Goal: Task Accomplishment & Management: Use online tool/utility

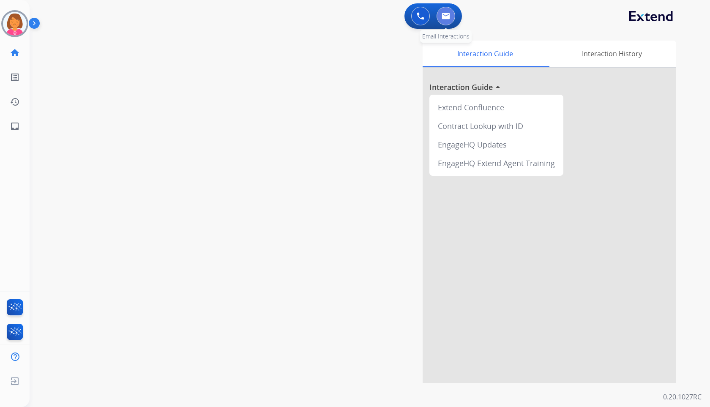
click at [453, 14] on button at bounding box center [446, 16] width 19 height 19
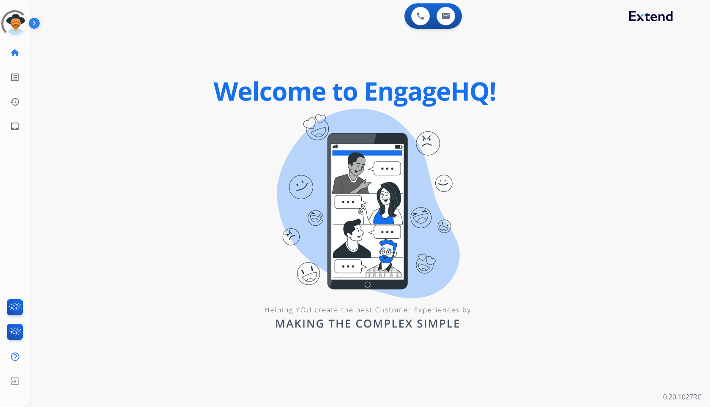
click at [458, 51] on div "swap_horiz Break voice bridge close_fullscreen Connect 3-Way Call merge_type Se…" at bounding box center [360, 50] width 661 height 41
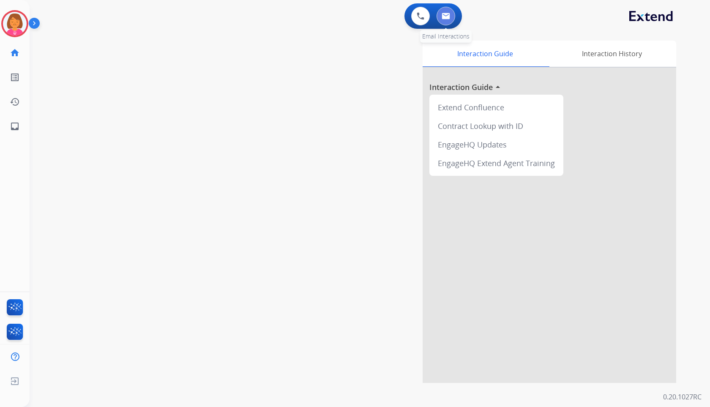
click at [448, 18] on img at bounding box center [446, 16] width 8 height 7
select select "**********"
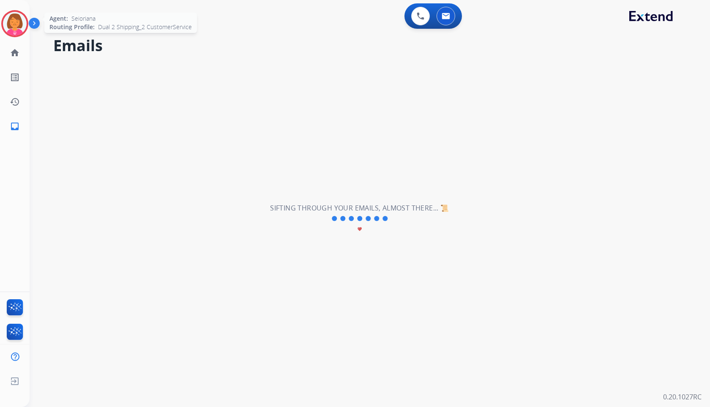
click at [22, 28] on img at bounding box center [15, 24] width 24 height 24
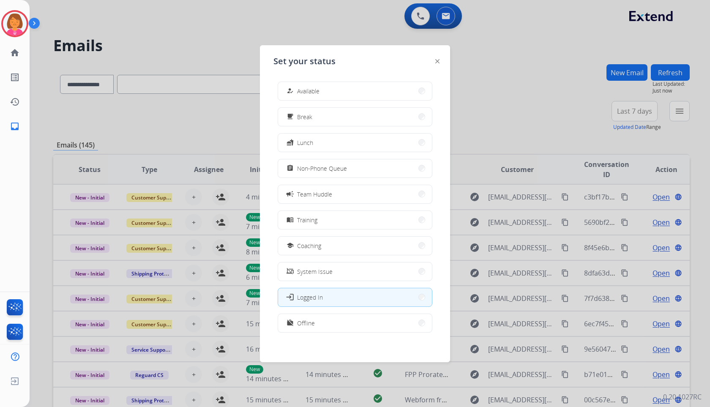
scroll to position [3, 0]
click at [367, 325] on button "work_off Offline" at bounding box center [355, 321] width 154 height 18
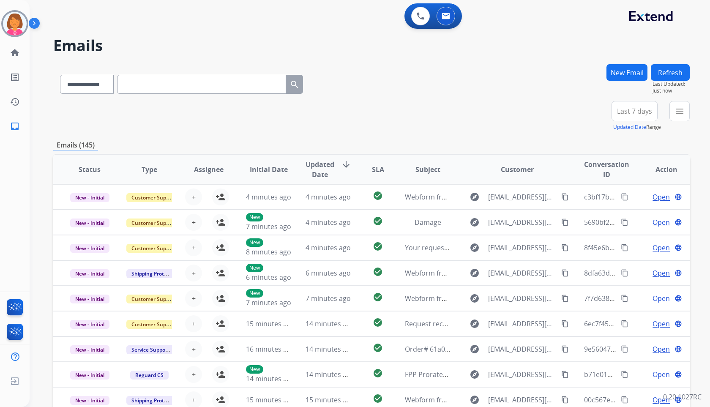
click at [629, 113] on span "Last 7 days" at bounding box center [634, 111] width 35 height 3
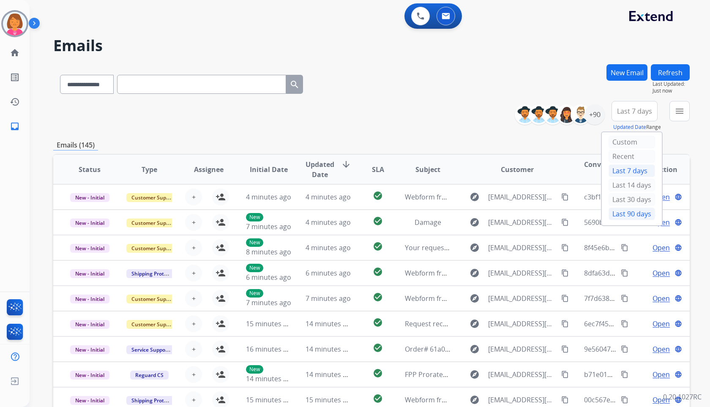
click at [630, 213] on div "Last 90 days" at bounding box center [632, 214] width 47 height 13
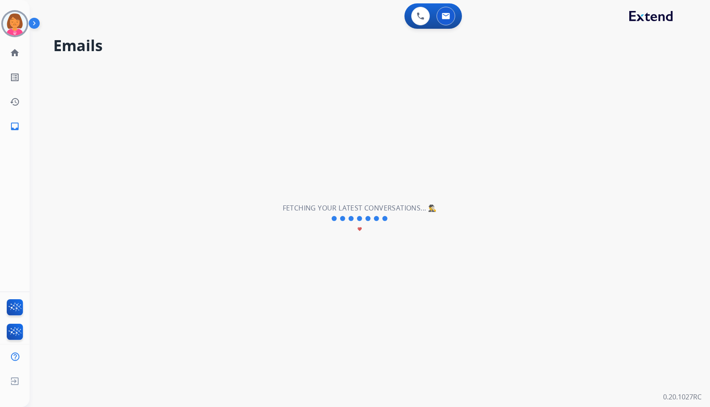
click at [568, 69] on div "**********" at bounding box center [360, 218] width 661 height 377
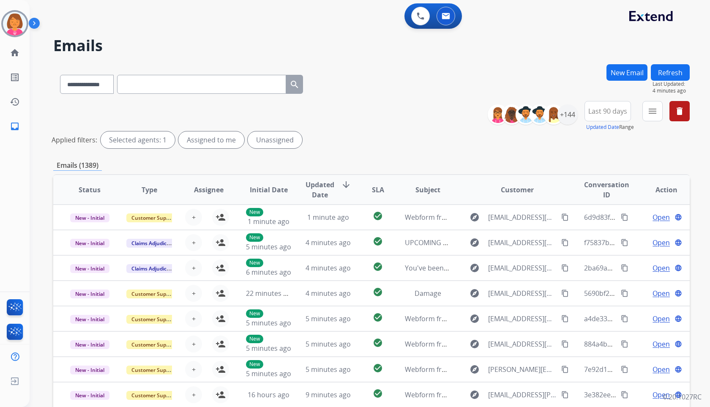
click at [410, 107] on div "**********" at bounding box center [371, 126] width 637 height 51
click at [563, 113] on div "+144" at bounding box center [568, 114] width 20 height 20
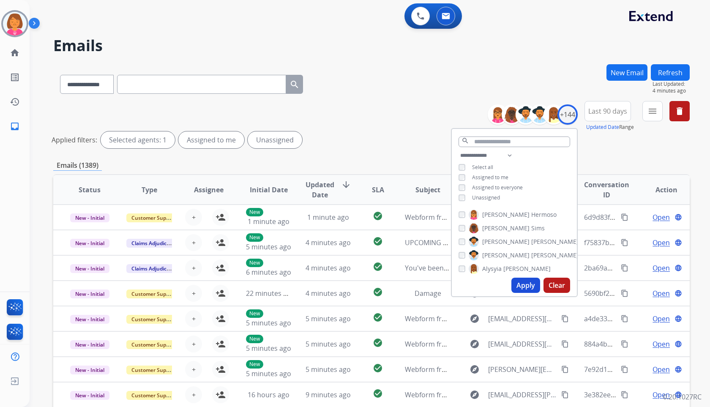
click at [488, 177] on span "Assigned to me" at bounding box center [490, 177] width 36 height 7
click at [527, 287] on button "Apply" at bounding box center [526, 285] width 29 height 15
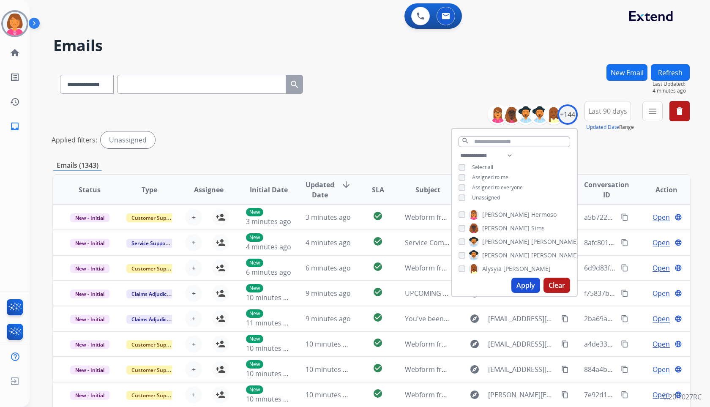
click at [559, 64] on div "**********" at bounding box center [371, 82] width 637 height 37
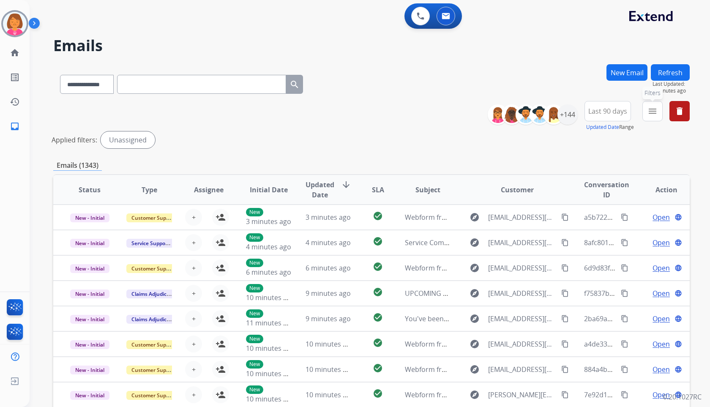
click at [655, 113] on mat-icon "menu" at bounding box center [653, 111] width 10 height 10
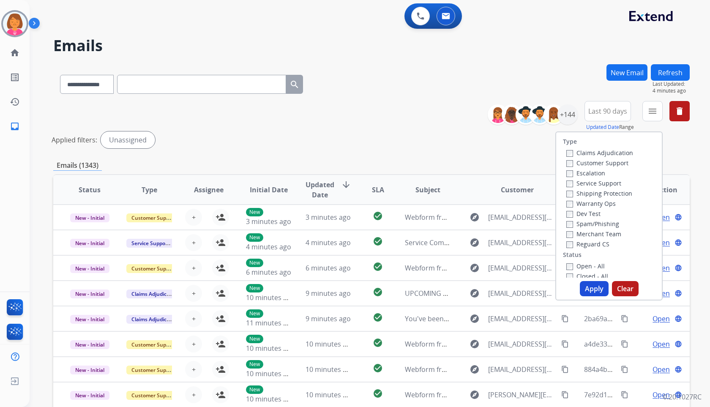
click at [614, 162] on label "Customer Support" at bounding box center [598, 163] width 62 height 8
drag, startPoint x: 616, startPoint y: 191, endPoint x: 607, endPoint y: 247, distance: 57.3
click at [616, 192] on label "Shipping Protection" at bounding box center [600, 193] width 66 height 8
click at [601, 245] on label "Reguard CS" at bounding box center [588, 244] width 43 height 8
click at [600, 264] on div "Open - All" at bounding box center [611, 266] width 89 height 10
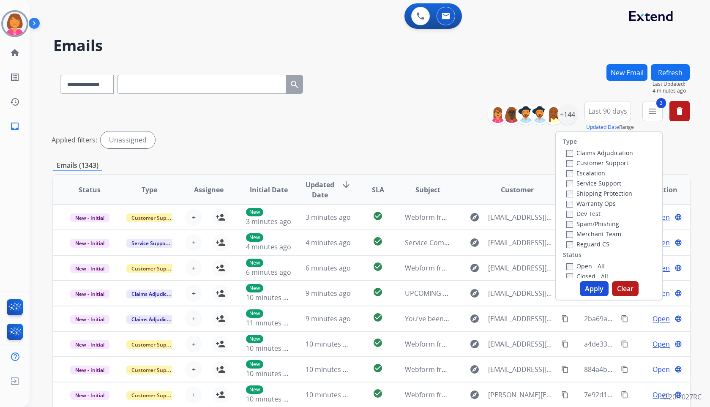
click at [593, 270] on div "Open - All" at bounding box center [611, 266] width 89 height 10
click at [593, 269] on label "Open - All" at bounding box center [586, 266] width 38 height 8
click at [594, 286] on button "Apply" at bounding box center [594, 288] width 29 height 15
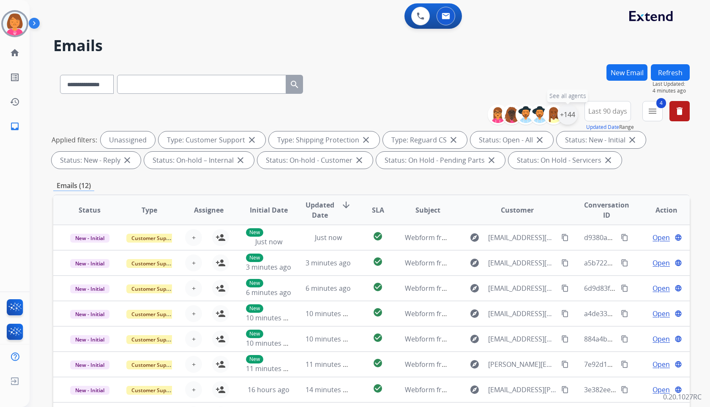
click at [573, 117] on div "+144" at bounding box center [568, 114] width 20 height 20
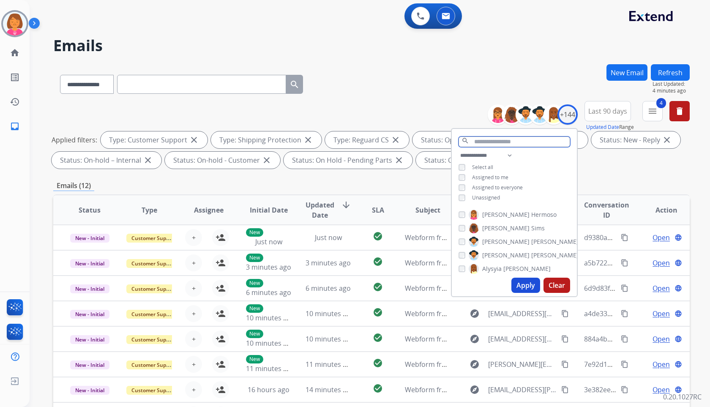
click at [512, 144] on input "text" at bounding box center [515, 142] width 112 height 11
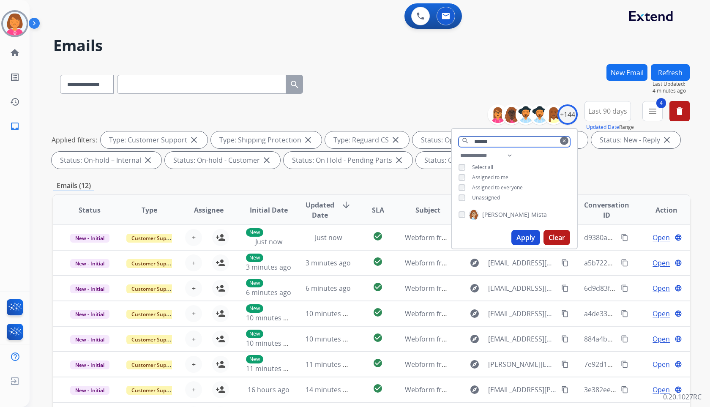
type input "******"
click at [517, 231] on button "Apply" at bounding box center [526, 237] width 29 height 15
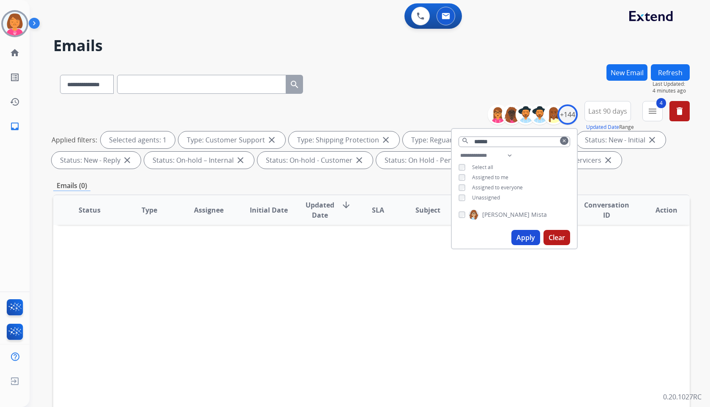
click at [538, 64] on div "**********" at bounding box center [371, 82] width 637 height 37
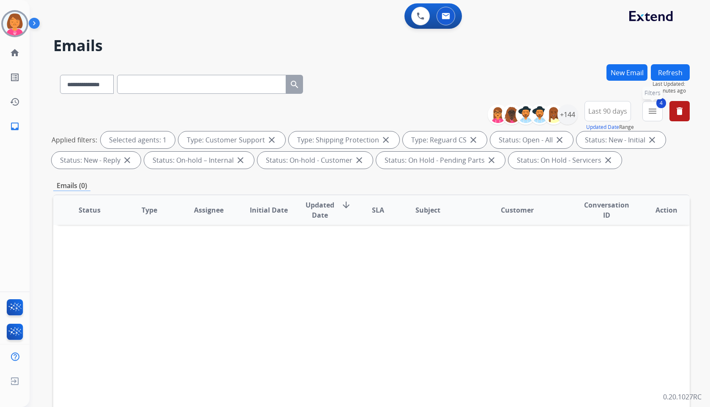
click at [656, 112] on mat-icon "menu" at bounding box center [653, 111] width 10 height 10
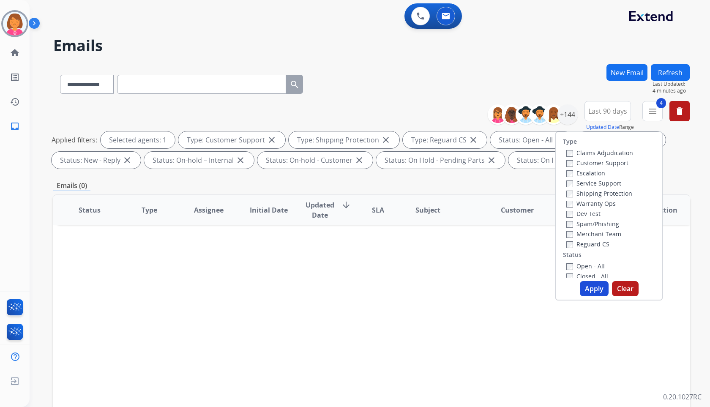
click at [592, 266] on label "Open - All" at bounding box center [586, 266] width 38 height 8
click at [595, 274] on label "Closed - All" at bounding box center [588, 276] width 42 height 8
click at [594, 285] on button "Apply" at bounding box center [594, 288] width 29 height 15
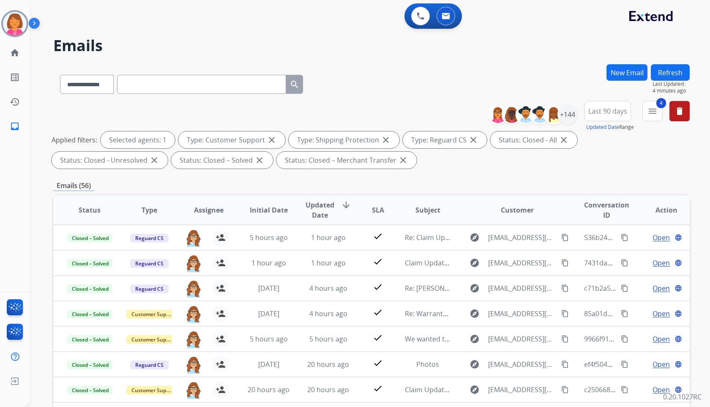
click at [425, 70] on div "**********" at bounding box center [371, 82] width 637 height 37
drag, startPoint x: 410, startPoint y: 69, endPoint x: 426, endPoint y: 78, distance: 18.6
click at [410, 69] on div "**********" at bounding box center [371, 82] width 637 height 37
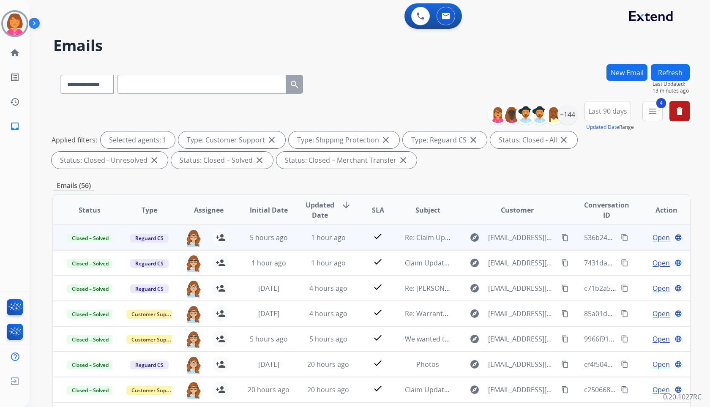
click at [408, 243] on td "Re: Claim Update: Parts ordered for repair" at bounding box center [422, 237] width 60 height 25
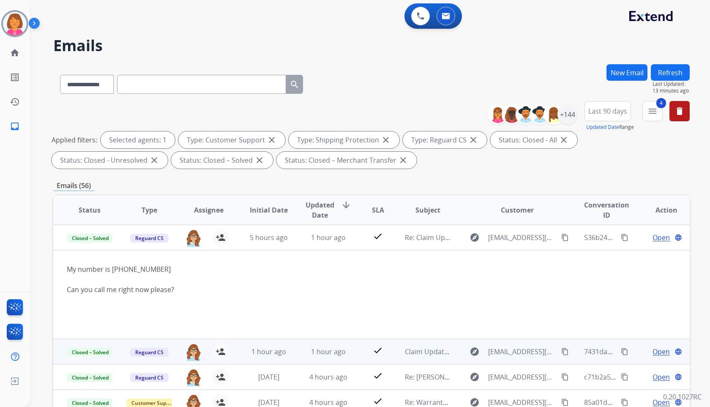
click at [398, 346] on td "Claim Update: Service Order" at bounding box center [422, 351] width 60 height 25
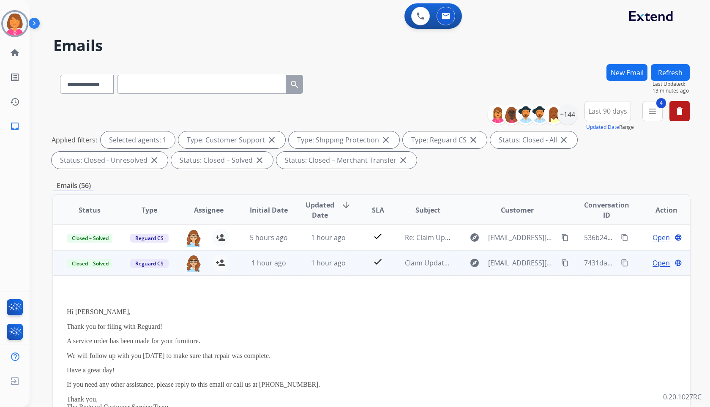
scroll to position [25, 0]
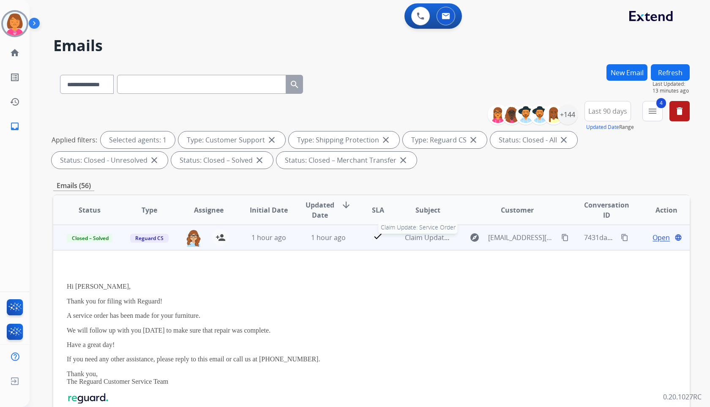
click at [444, 239] on span "Claim Update: Service Order" at bounding box center [450, 237] width 90 height 9
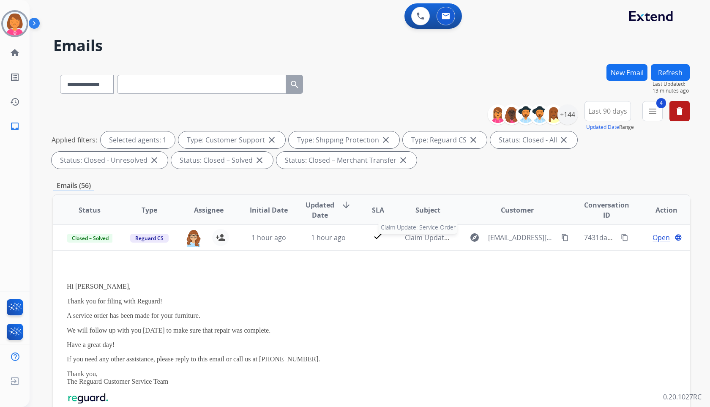
scroll to position [1, 0]
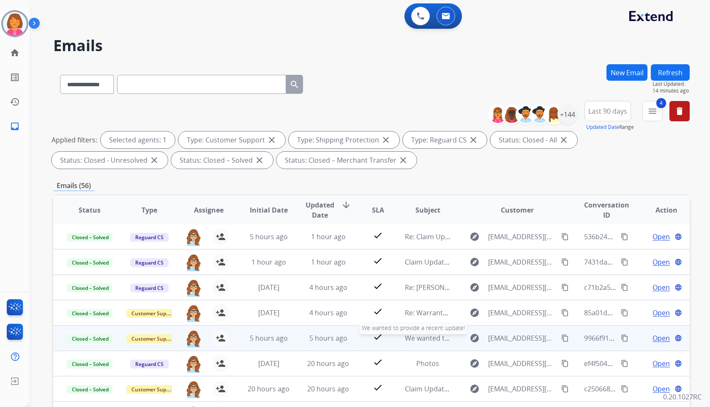
click at [411, 337] on span "We wanted to provide a recent update!" at bounding box center [467, 338] width 124 height 9
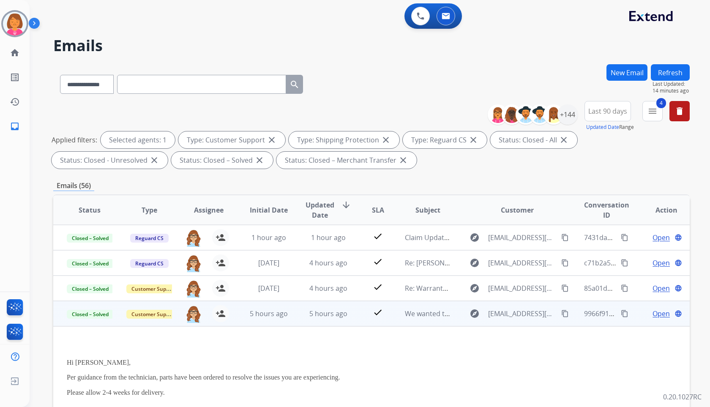
scroll to position [101, 0]
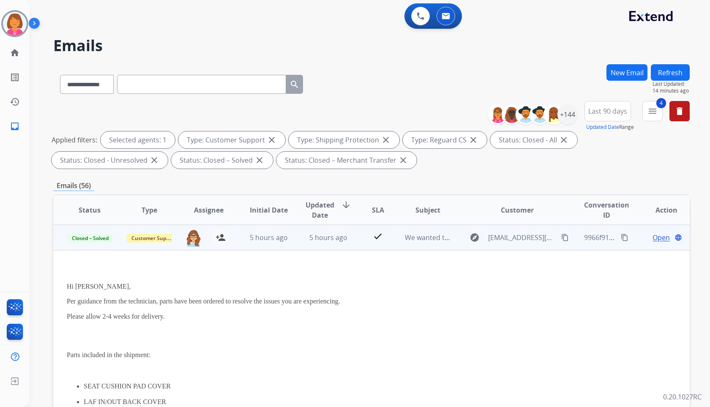
click at [653, 240] on span "Open" at bounding box center [661, 238] width 17 height 10
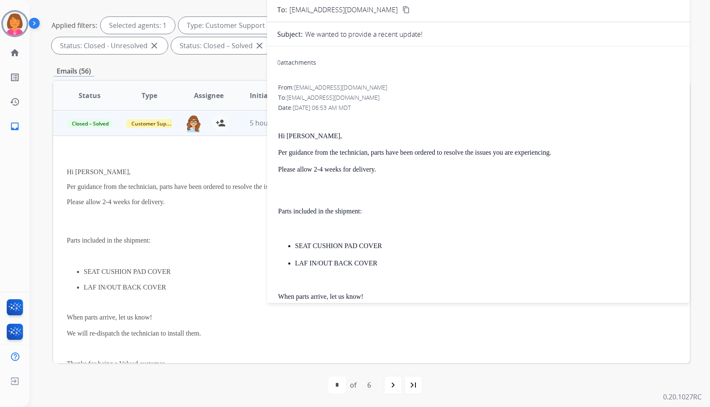
scroll to position [0, 0]
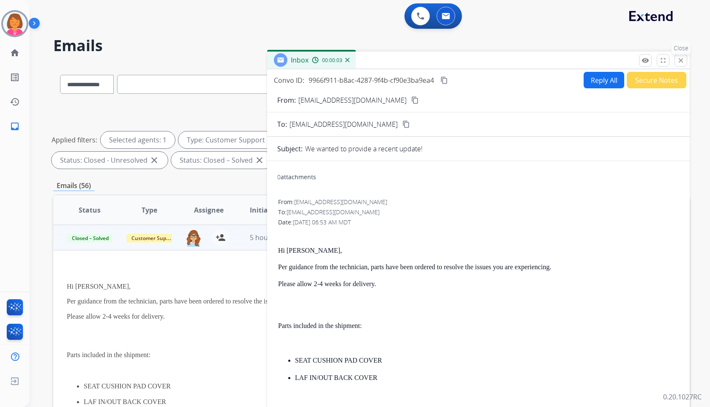
click at [683, 58] on mat-icon "close" at bounding box center [681, 61] width 8 height 8
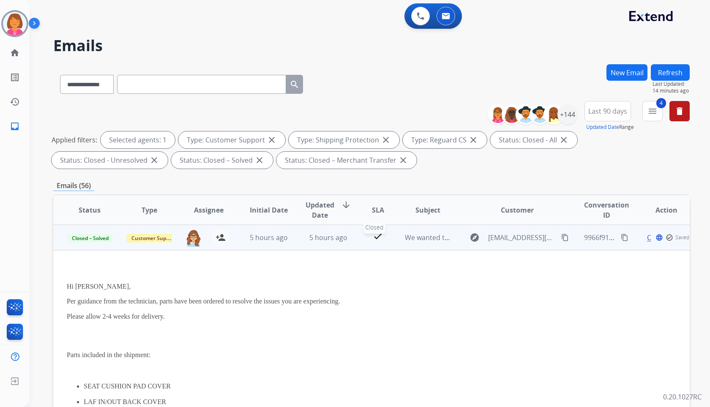
click at [373, 239] on mat-icon "check" at bounding box center [378, 236] width 10 height 10
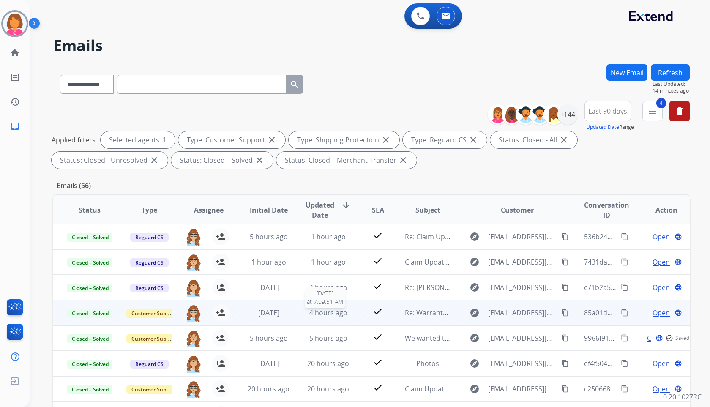
click at [339, 312] on span "4 hours ago" at bounding box center [329, 312] width 38 height 9
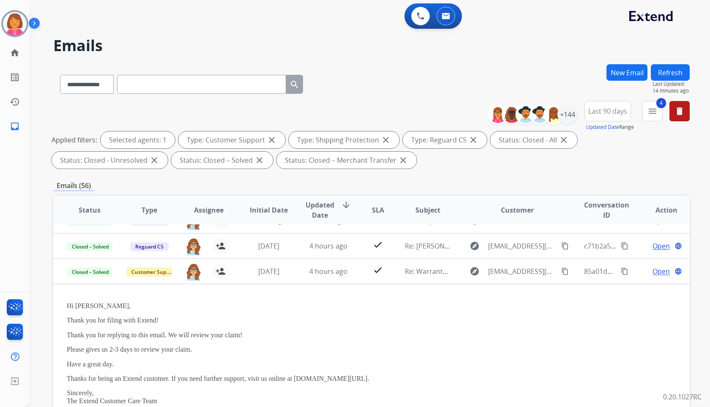
scroll to position [76, 0]
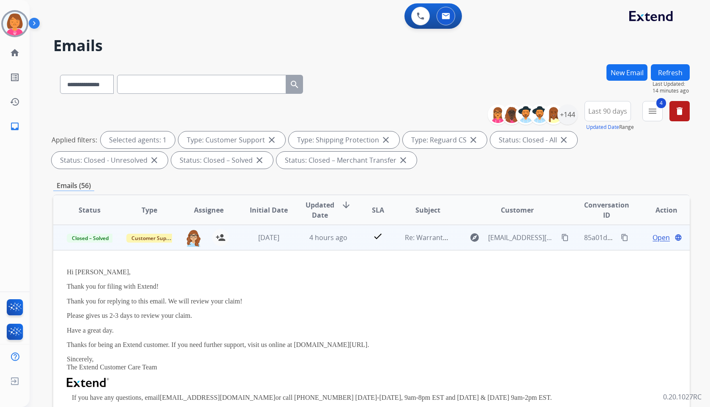
click at [657, 240] on span "Open" at bounding box center [661, 238] width 17 height 10
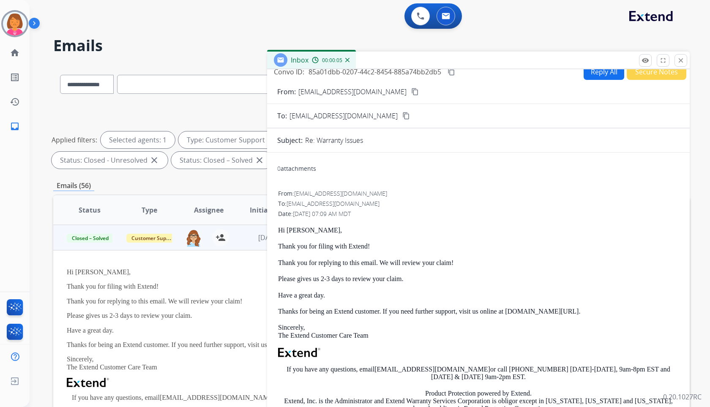
scroll to position [0, 0]
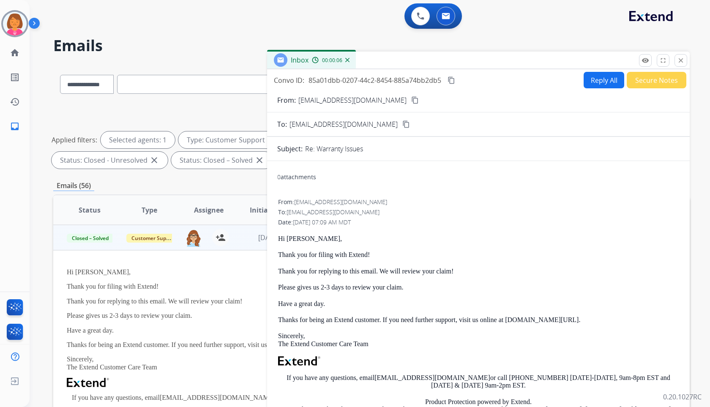
click at [451, 81] on mat-icon "content_copy" at bounding box center [452, 81] width 8 height 8
click at [683, 61] on mat-icon "close" at bounding box center [681, 61] width 8 height 8
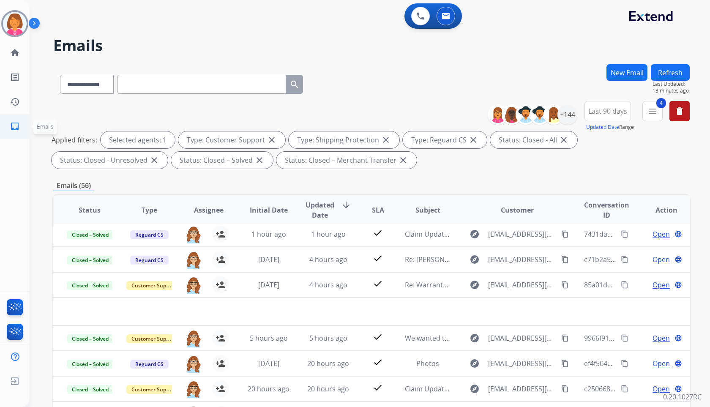
scroll to position [29, 0]
